Goal: Transaction & Acquisition: Purchase product/service

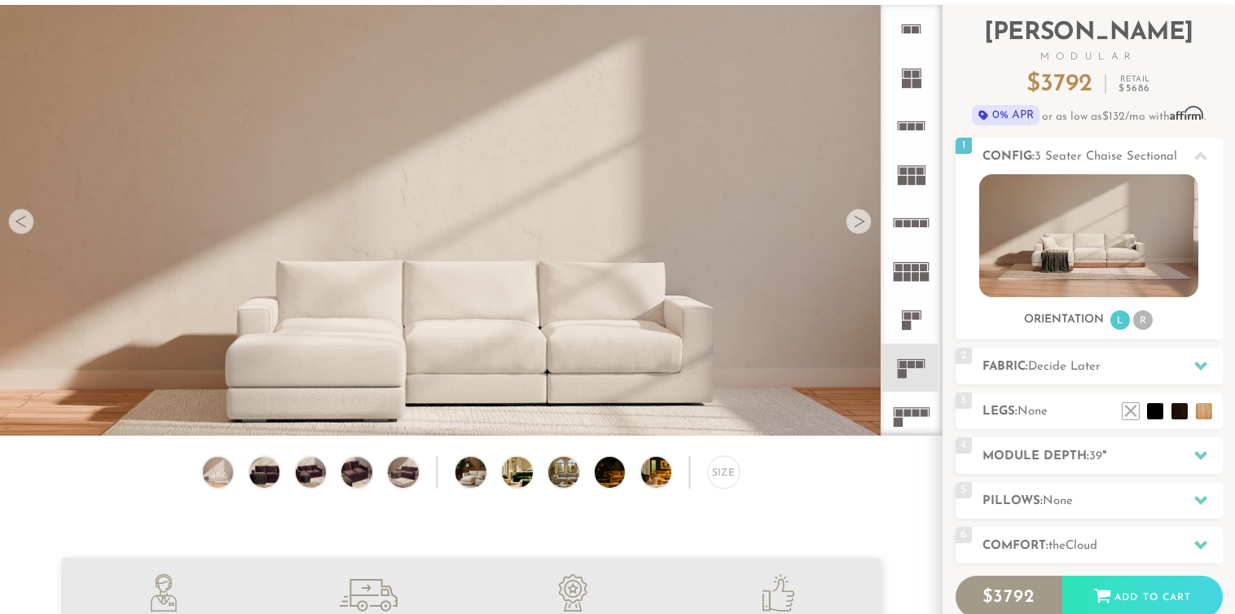
scroll to position [93, 0]
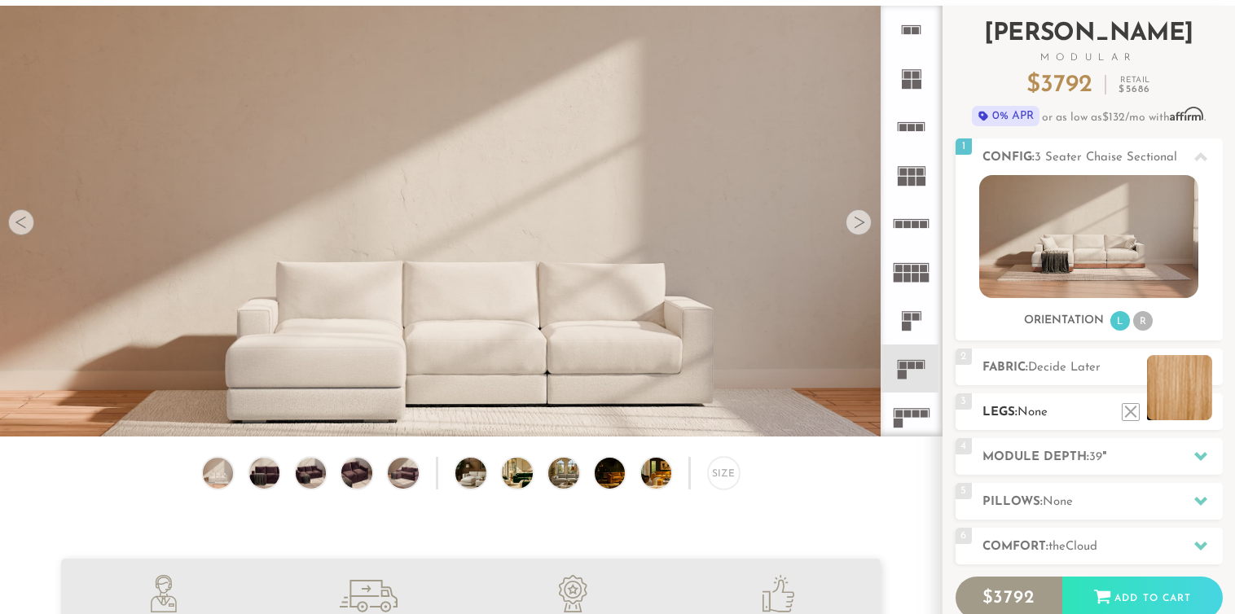
click at [1210, 415] on li at bounding box center [1179, 387] width 65 height 65
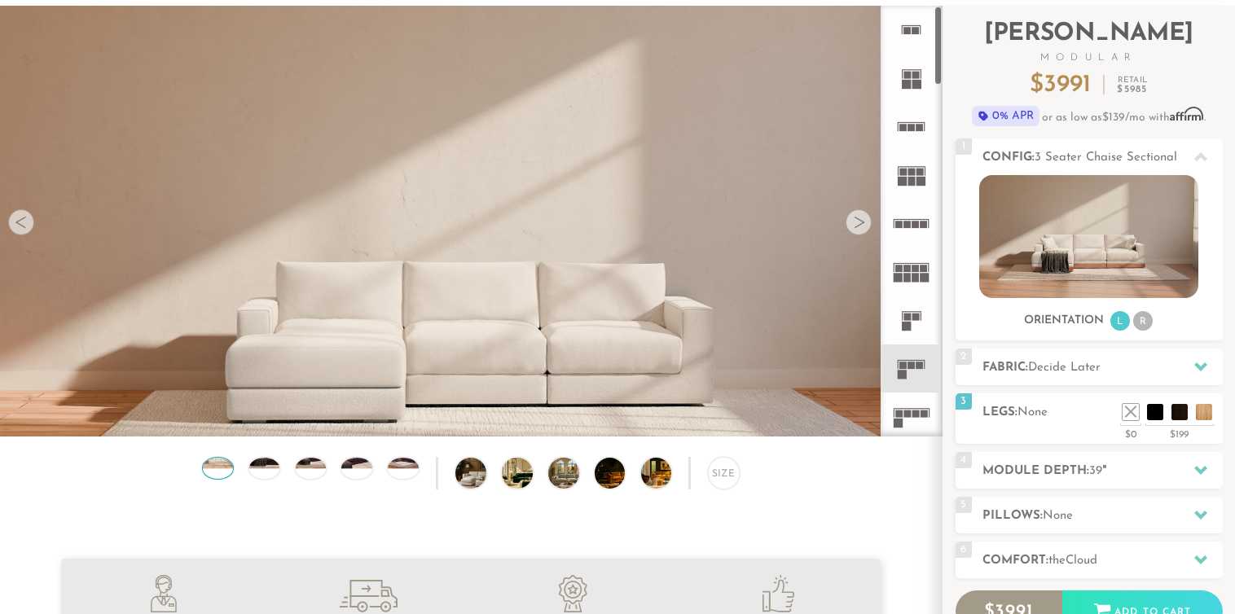
click at [223, 466] on img at bounding box center [218, 458] width 37 height 20
click at [266, 466] on img at bounding box center [264, 458] width 37 height 20
click at [332, 471] on div "Size" at bounding box center [471, 477] width 942 height 41
click at [319, 471] on div at bounding box center [311, 468] width 33 height 22
click at [350, 472] on div at bounding box center [356, 468] width 33 height 22
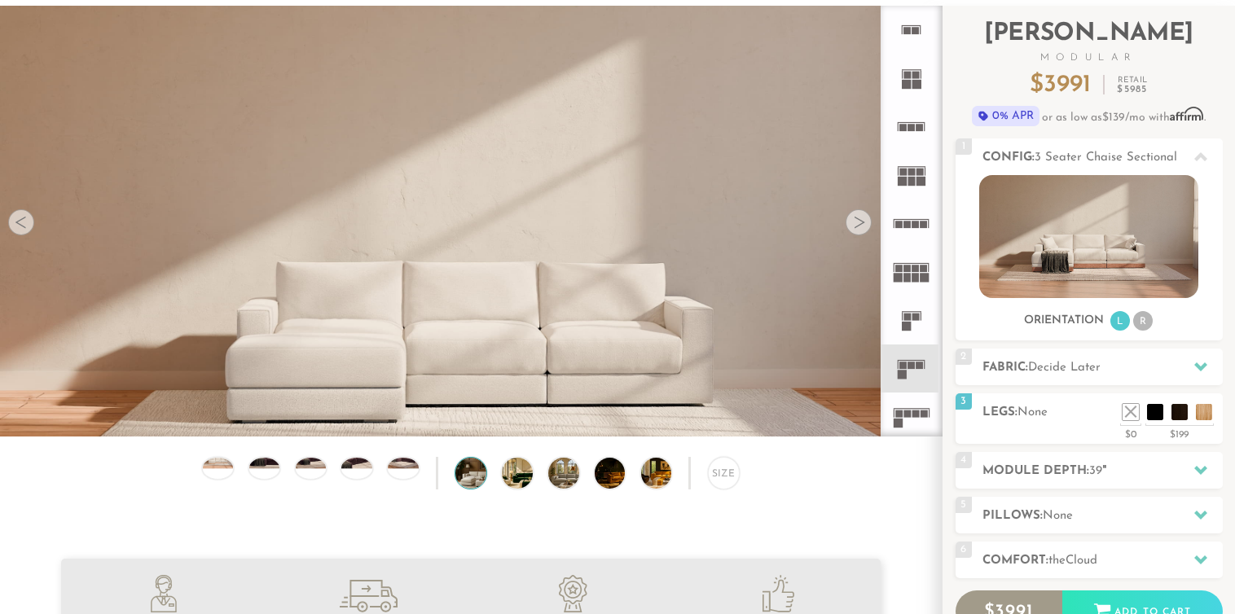
click at [469, 474] on img at bounding box center [482, 473] width 55 height 31
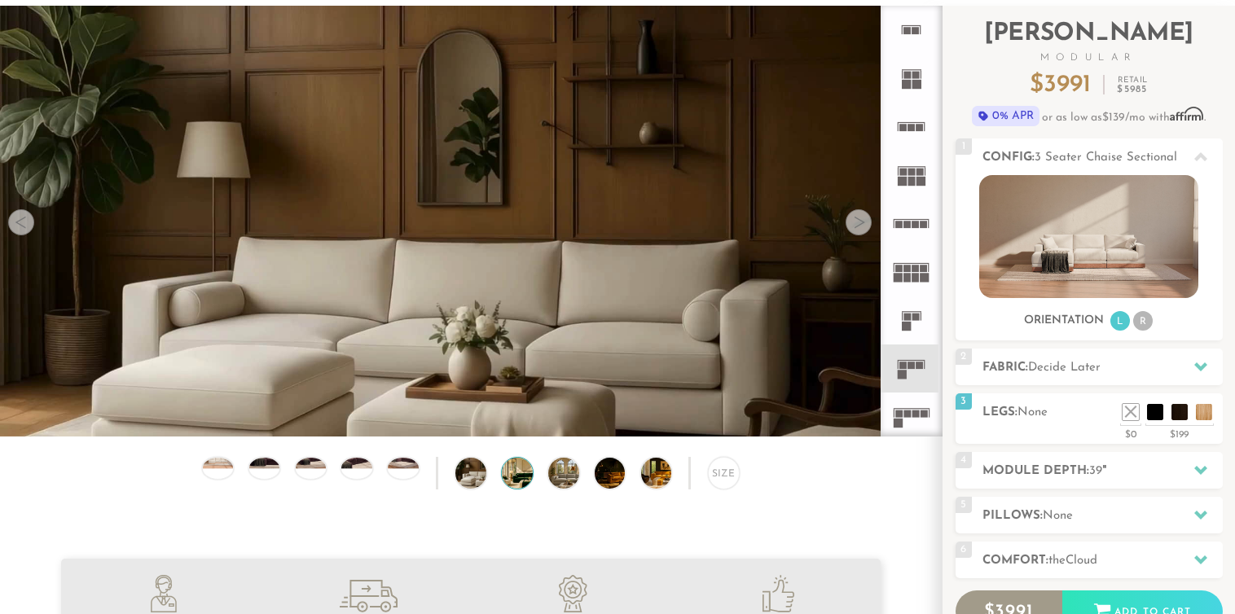
click at [511, 476] on img at bounding box center [529, 473] width 55 height 31
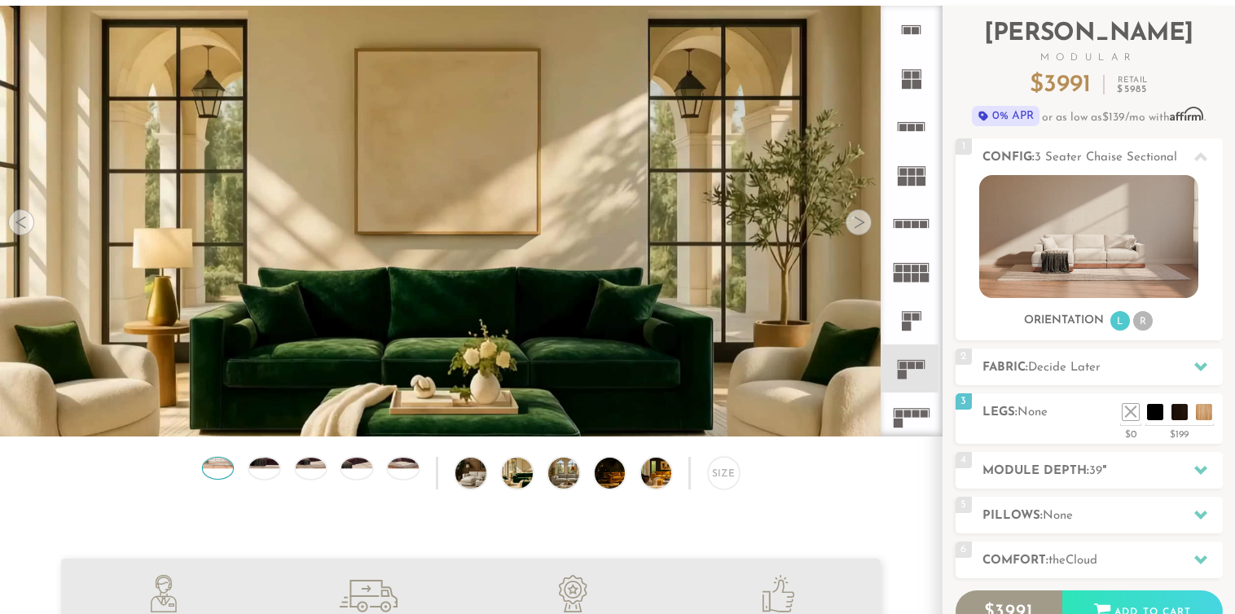
click at [225, 470] on div at bounding box center [218, 468] width 33 height 22
click at [471, 477] on img at bounding box center [482, 473] width 55 height 31
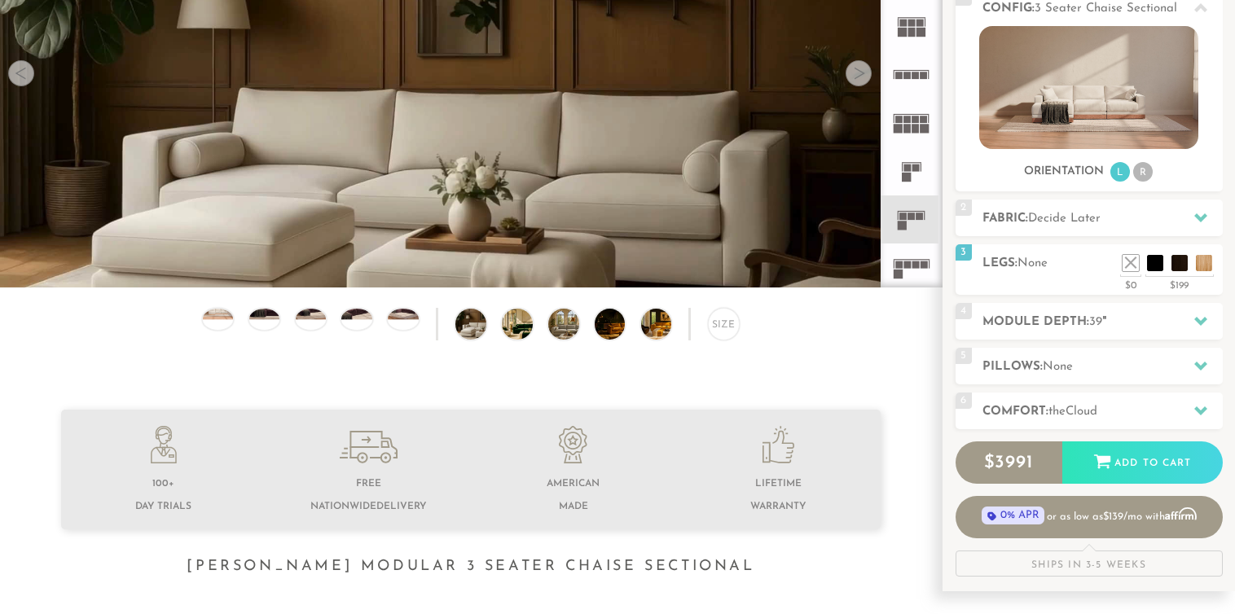
scroll to position [0, 0]
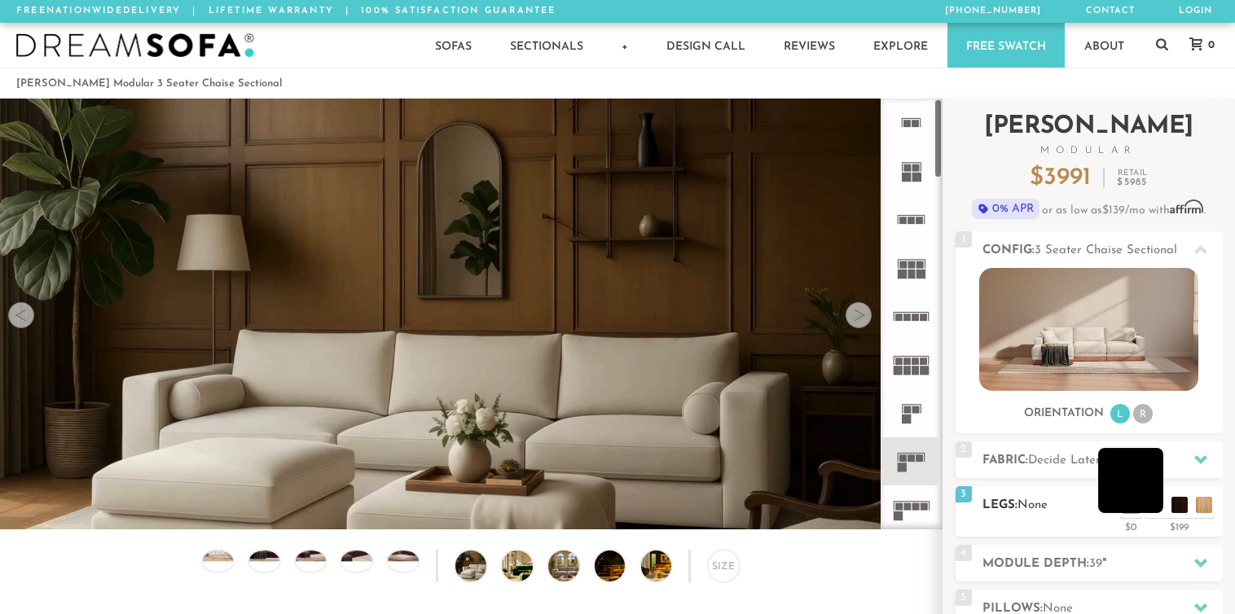
click at [1156, 503] on li at bounding box center [1130, 480] width 65 height 65
click at [1131, 520] on div "$0" at bounding box center [1130, 525] width 21 height 15
click at [1136, 515] on div "3 Legs: None $0 $199 Nailheads:" at bounding box center [1088, 511] width 267 height 51
click at [1187, 507] on li at bounding box center [1154, 480] width 65 height 65
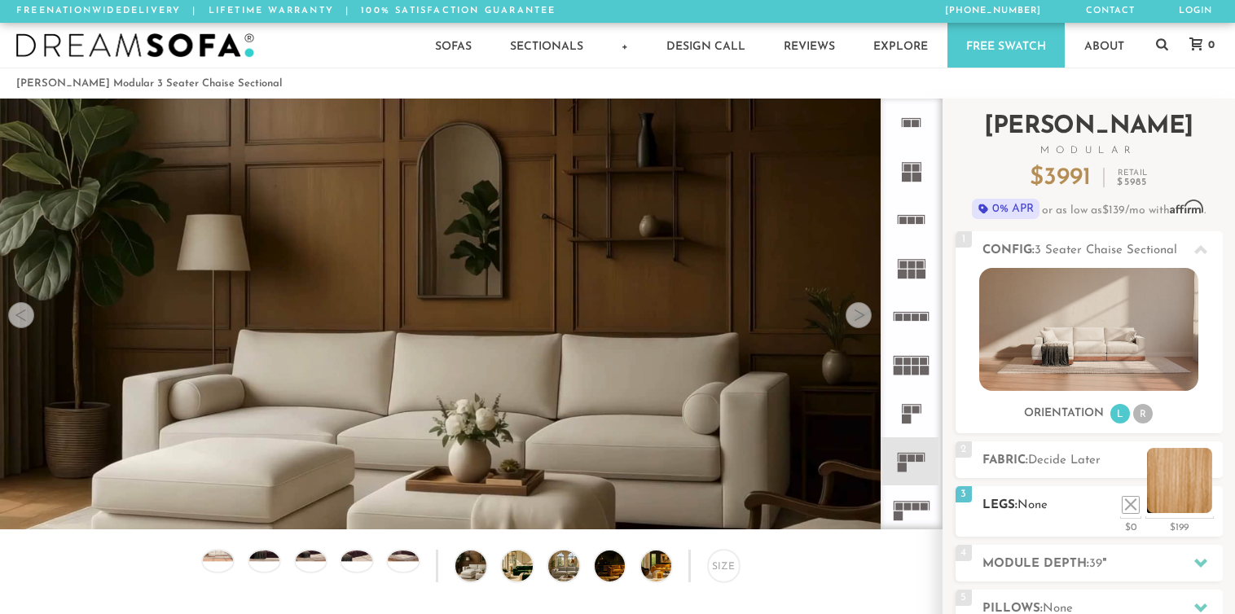
click at [1205, 507] on li at bounding box center [1179, 480] width 65 height 65
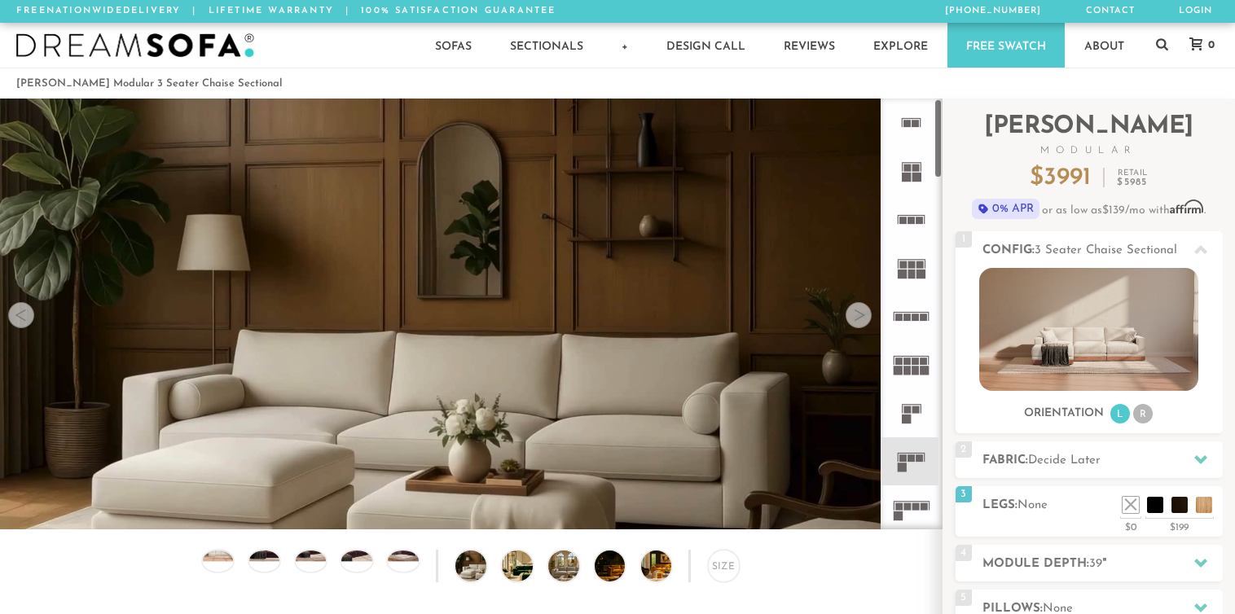
click at [917, 183] on icon at bounding box center [911, 171] width 48 height 48
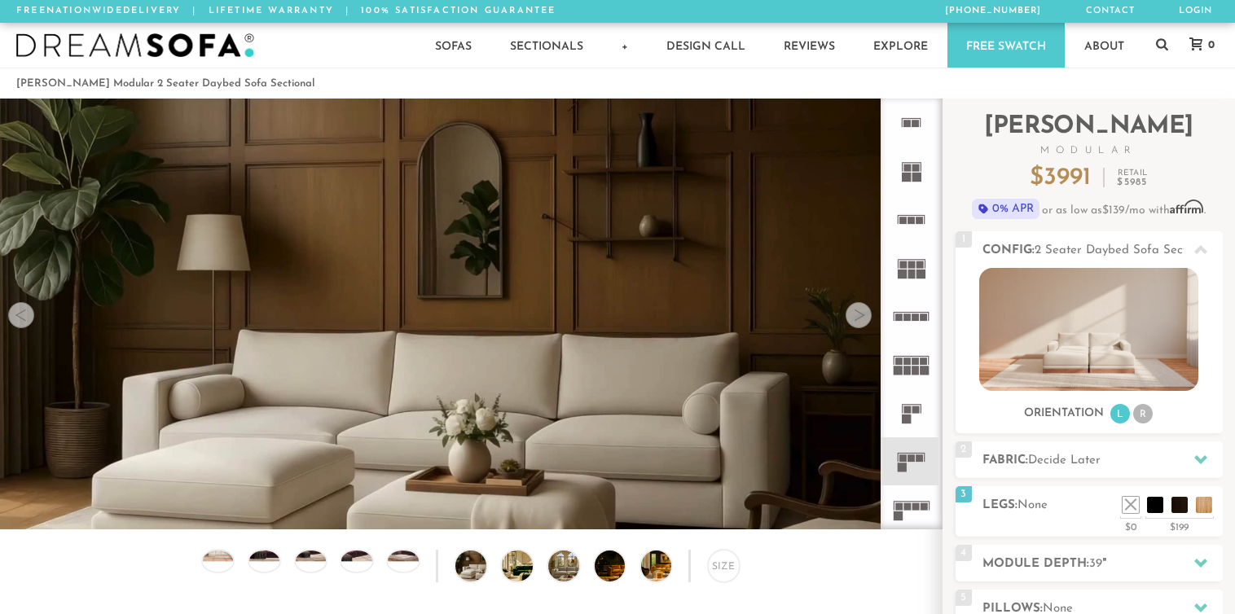
click at [912, 216] on icon at bounding box center [911, 219] width 48 height 48
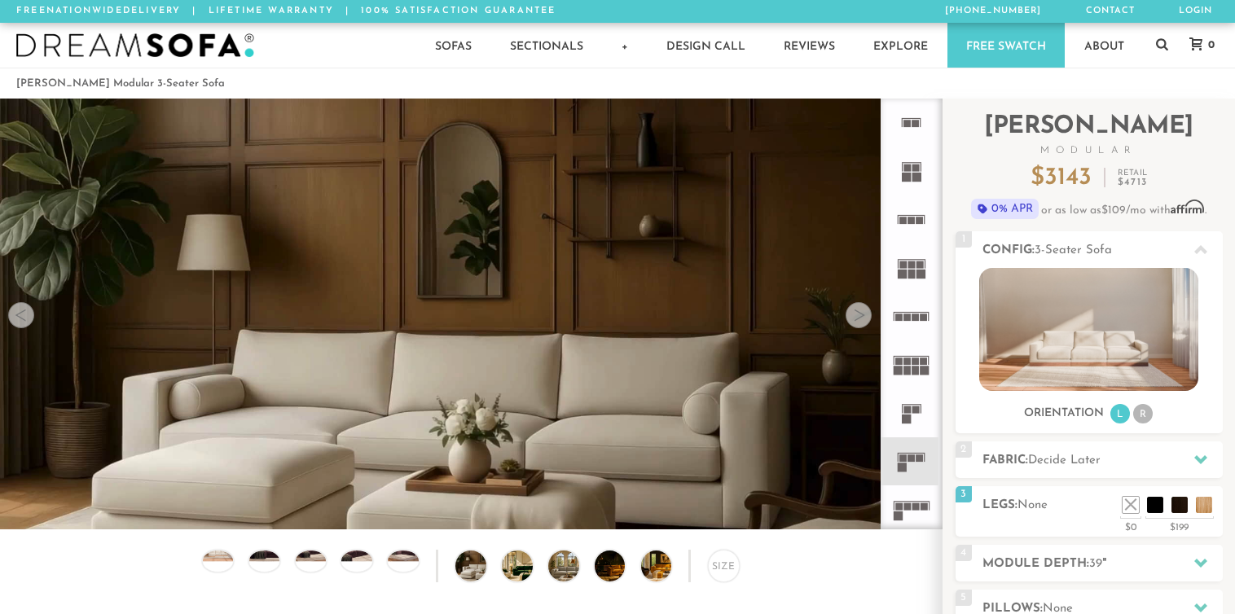
click at [918, 259] on icon at bounding box center [911, 268] width 48 height 48
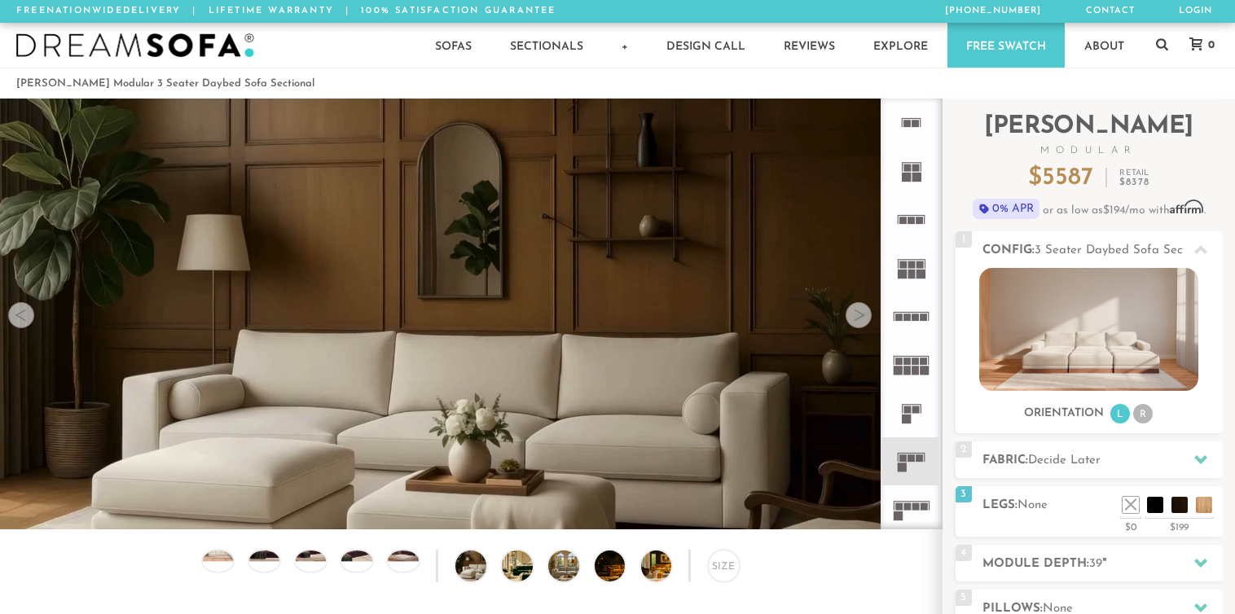
click at [915, 318] on rect at bounding box center [915, 317] width 7 height 7
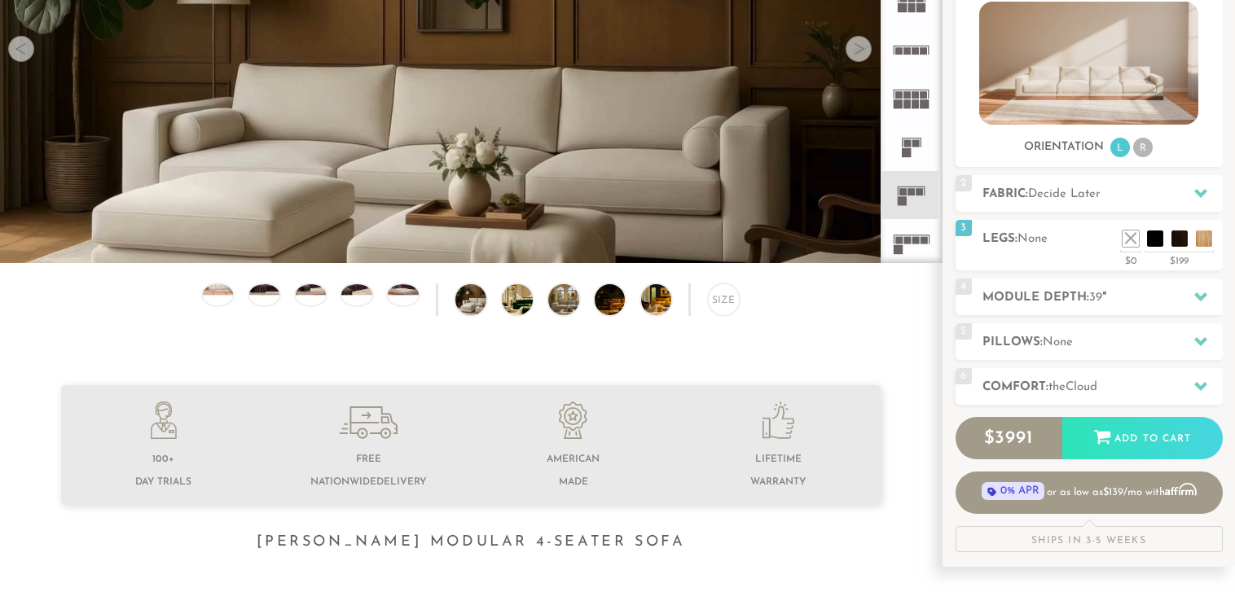
scroll to position [267, 0]
click at [1153, 291] on h2 "Module Depth: 39 "" at bounding box center [1102, 297] width 240 height 19
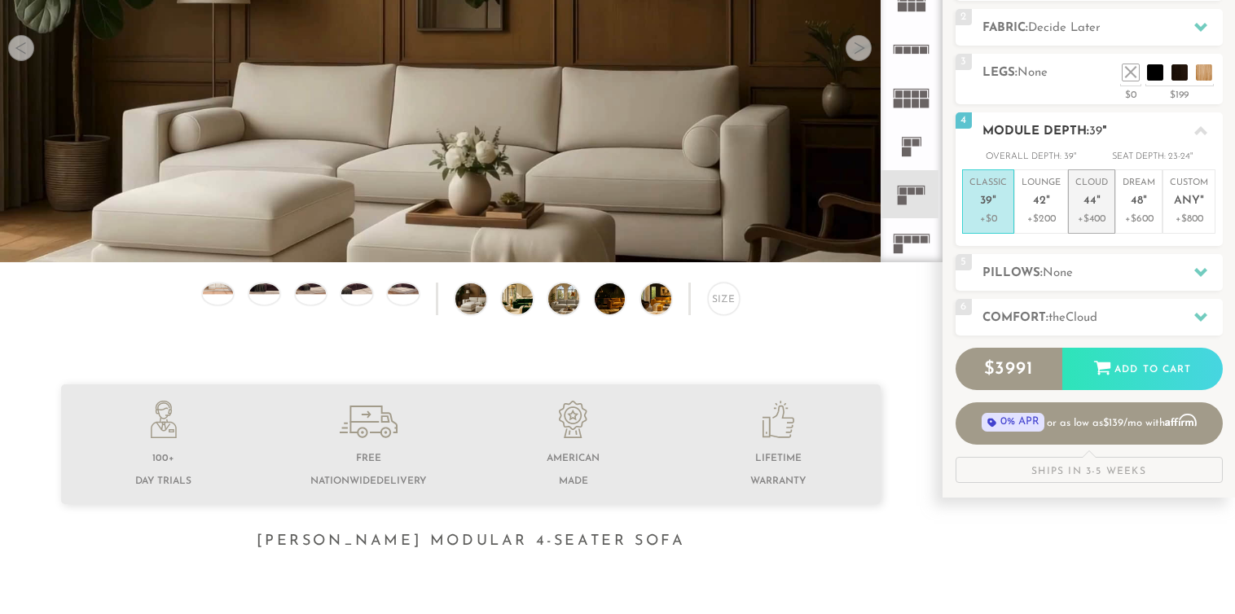
click at [1092, 199] on span "44" at bounding box center [1089, 202] width 13 height 14
click at [1178, 314] on h2 "Comfort: the Cloud" at bounding box center [1102, 318] width 240 height 19
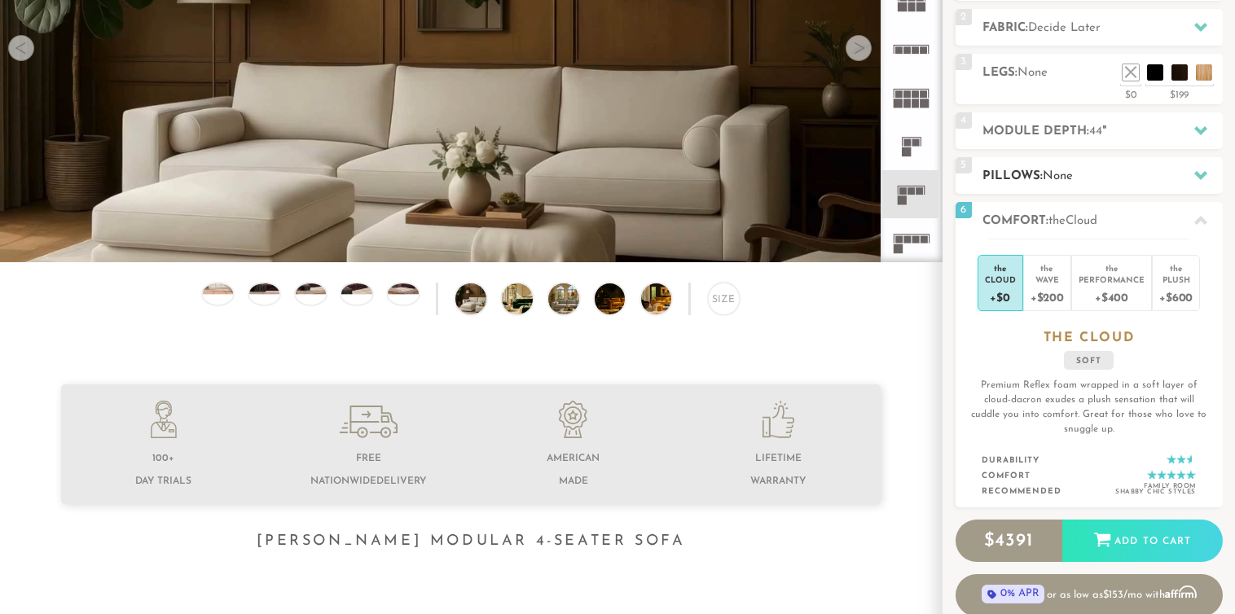
click at [1152, 186] on div "5 Pillows: None" at bounding box center [1088, 175] width 267 height 37
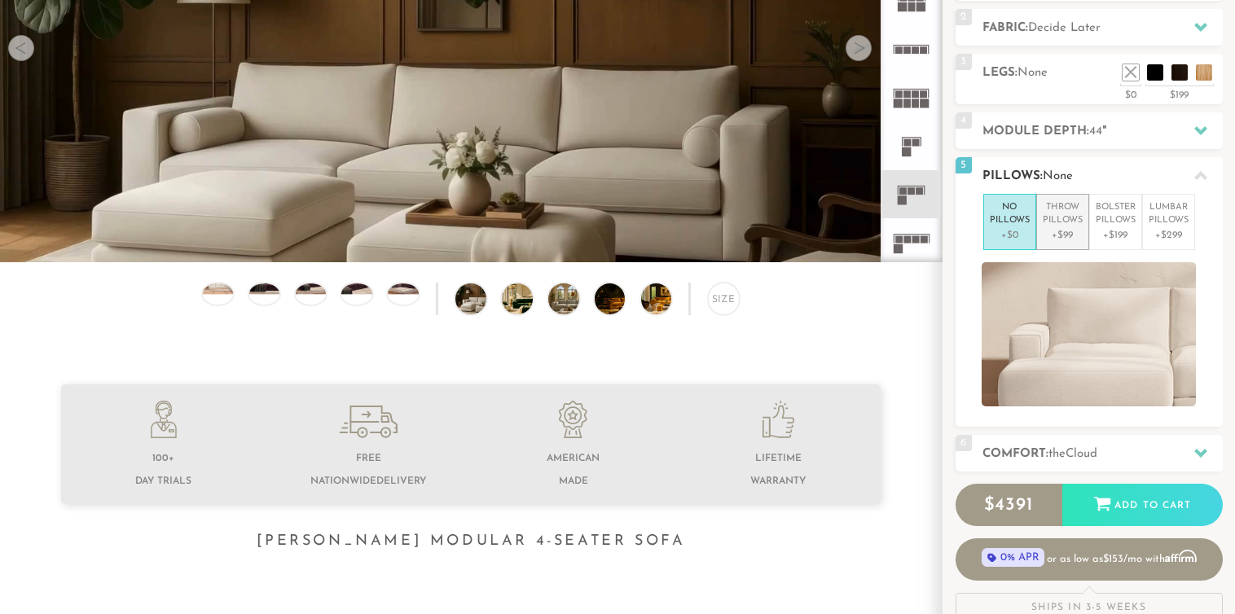
click at [1065, 228] on p "+$99" at bounding box center [1063, 235] width 40 height 15
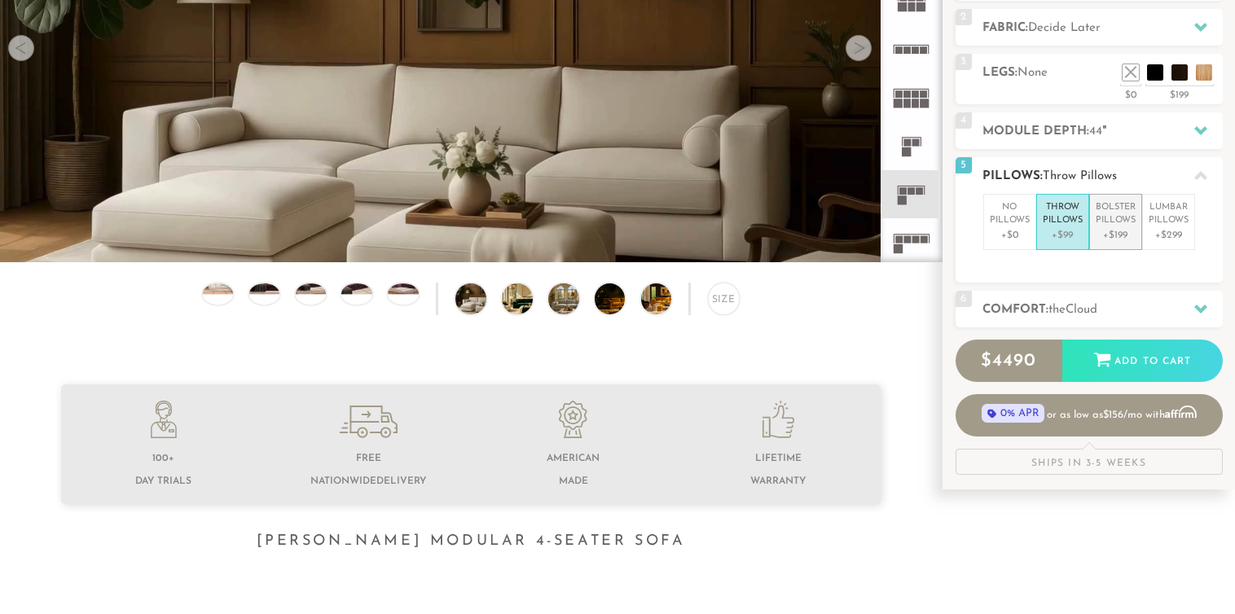
click at [1109, 216] on p "Bolster Pillows" at bounding box center [1116, 214] width 40 height 27
click at [208, 288] on img at bounding box center [218, 284] width 37 height 20
click at [207, 288] on img at bounding box center [218, 284] width 37 height 20
click at [206, 288] on img at bounding box center [218, 284] width 37 height 20
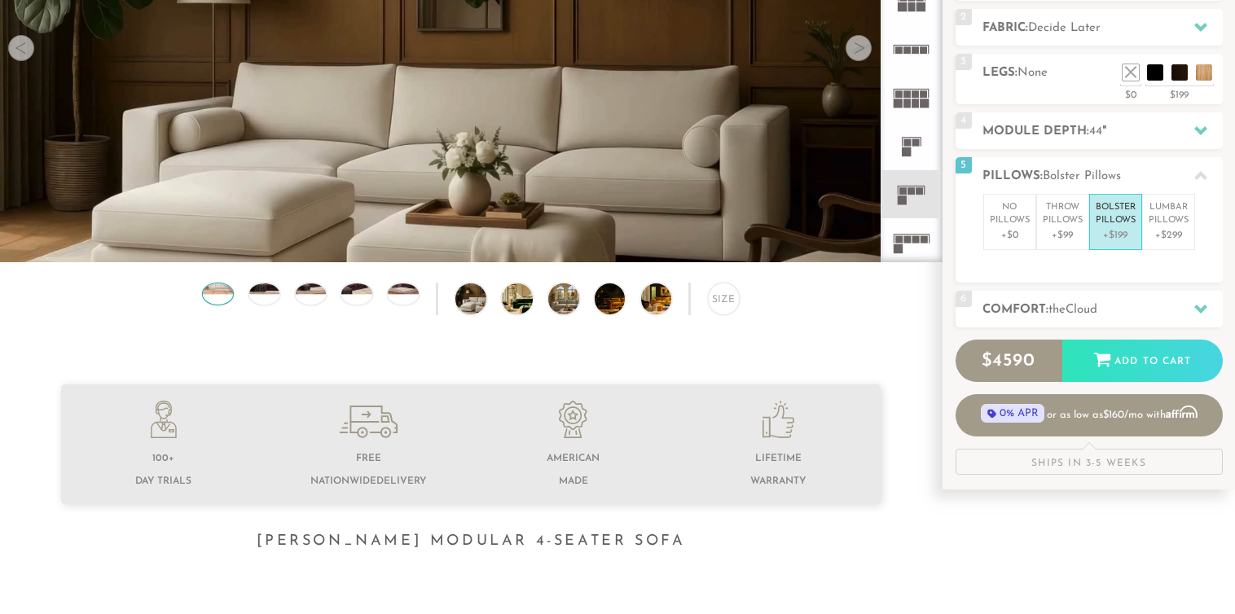
click at [206, 288] on img at bounding box center [218, 284] width 37 height 20
click at [28, 53] on div at bounding box center [21, 48] width 26 height 26
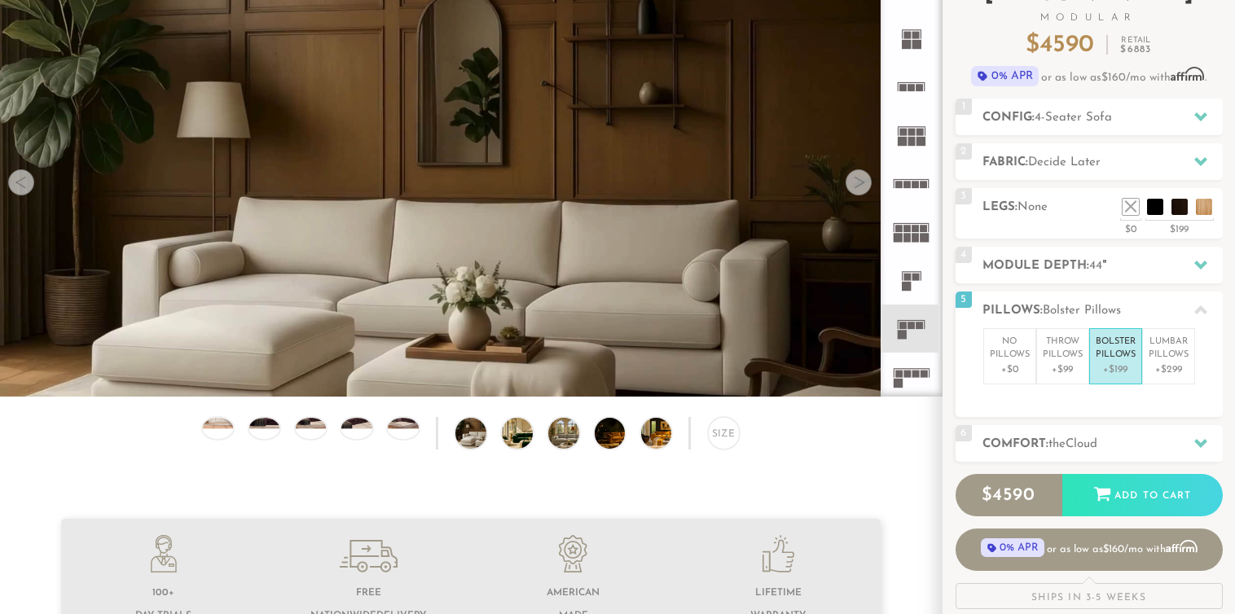
scroll to position [0, 0]
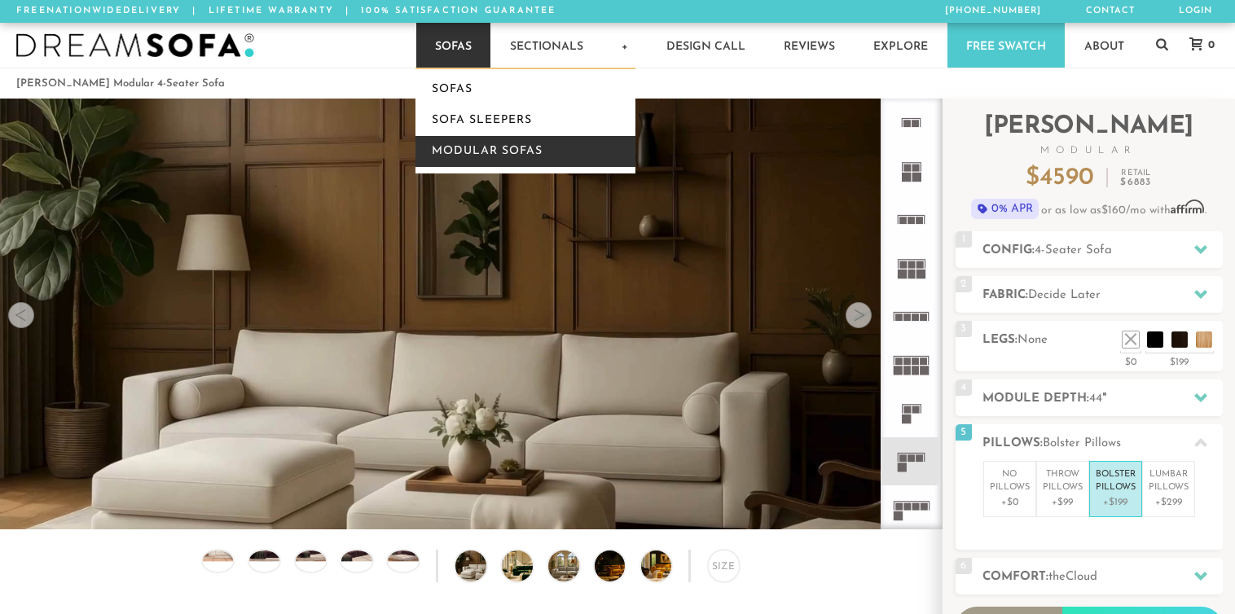
click at [459, 147] on link "Modular Sofas" at bounding box center [525, 151] width 220 height 31
